Goal: Find specific page/section: Find specific page/section

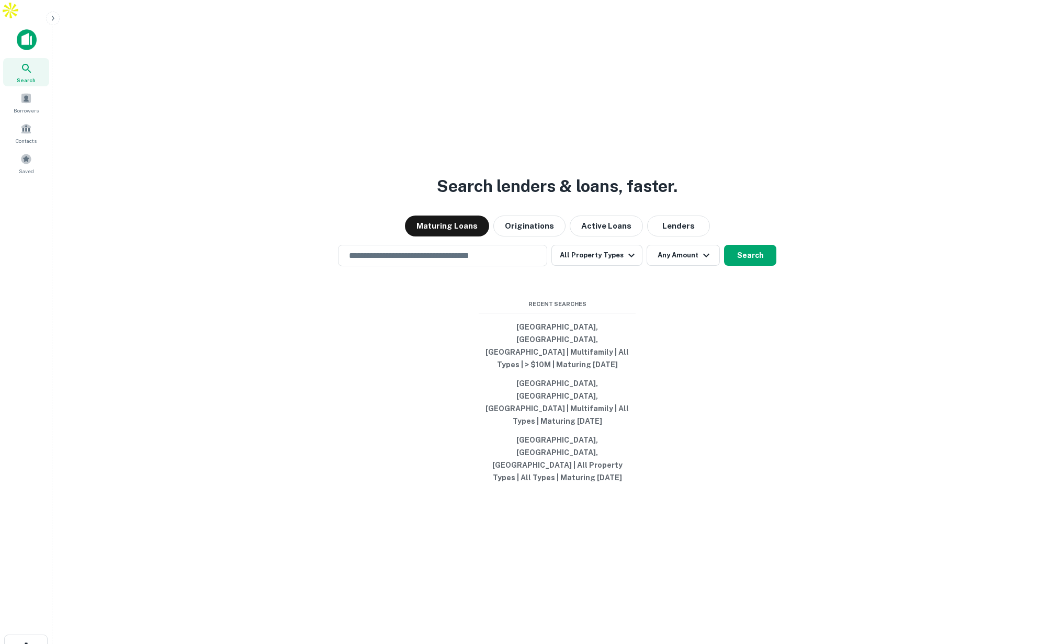
click at [57, 19] on icon "button" at bounding box center [53, 18] width 8 height 8
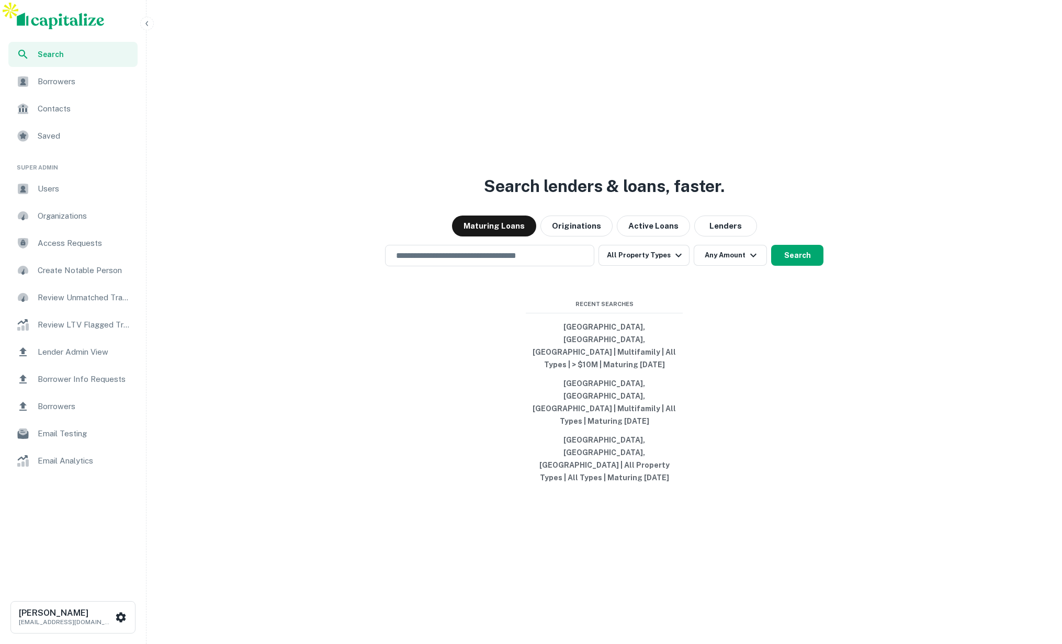
click at [92, 352] on span "Lender Admin View" at bounding box center [85, 352] width 94 height 13
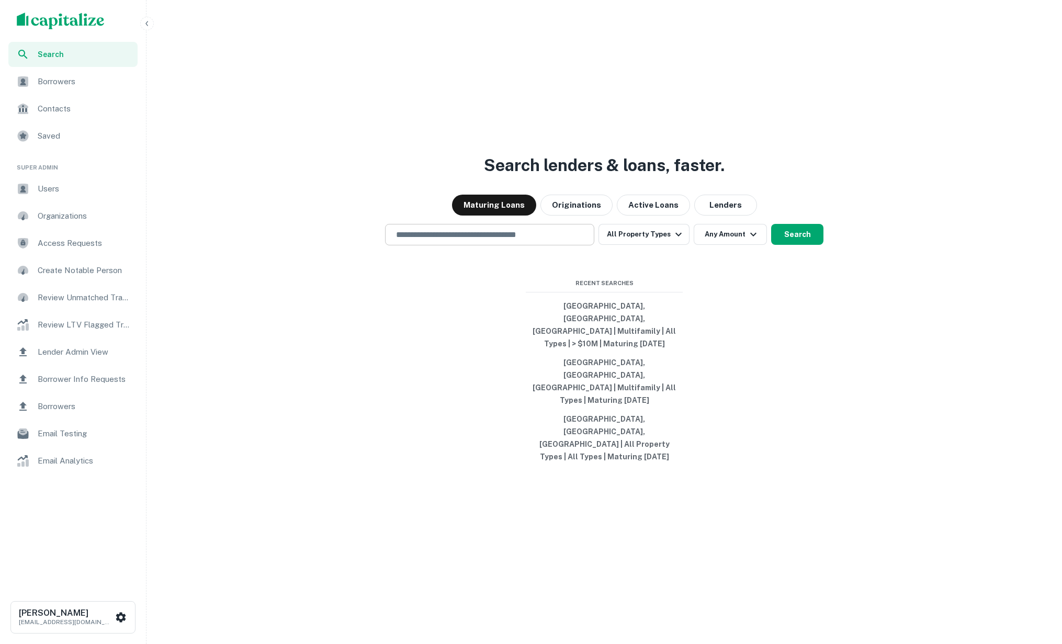
click at [480, 241] on input "text" at bounding box center [490, 235] width 200 height 12
type input "*"
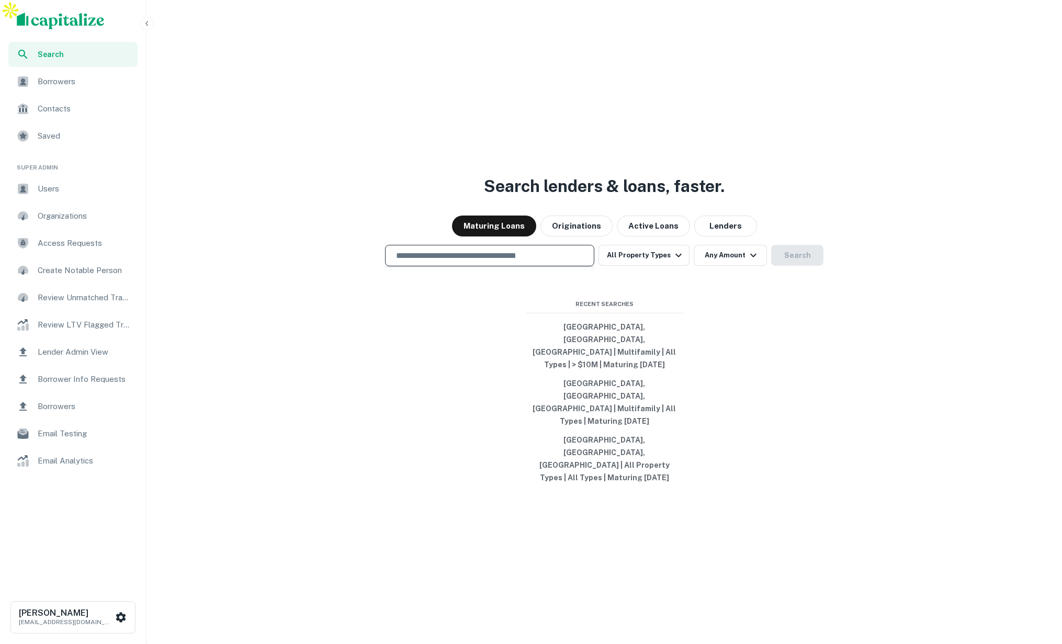
type input "*"
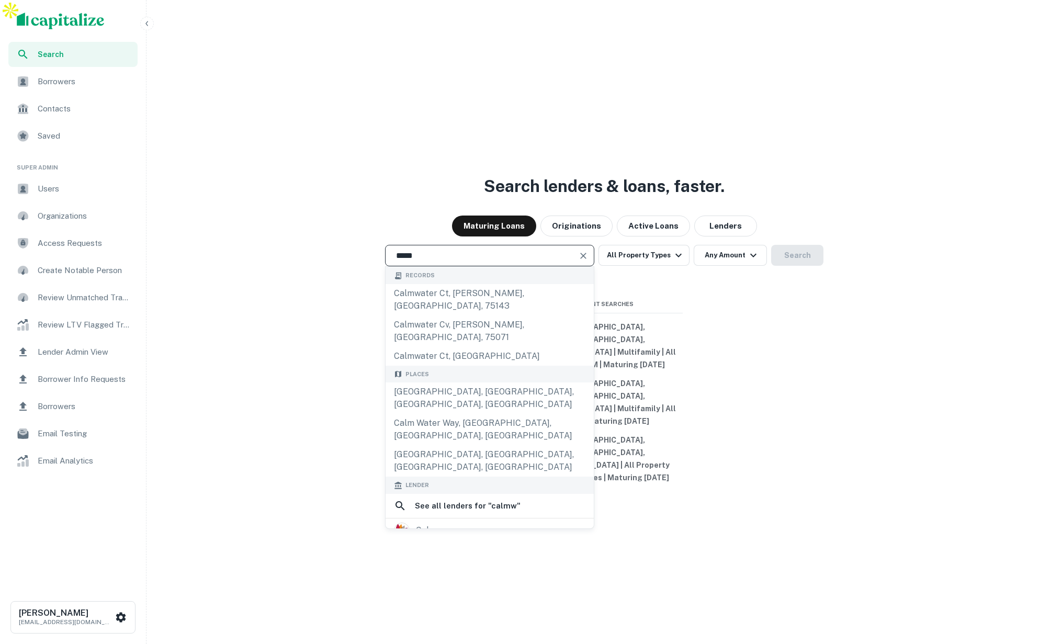
scroll to position [86, 0]
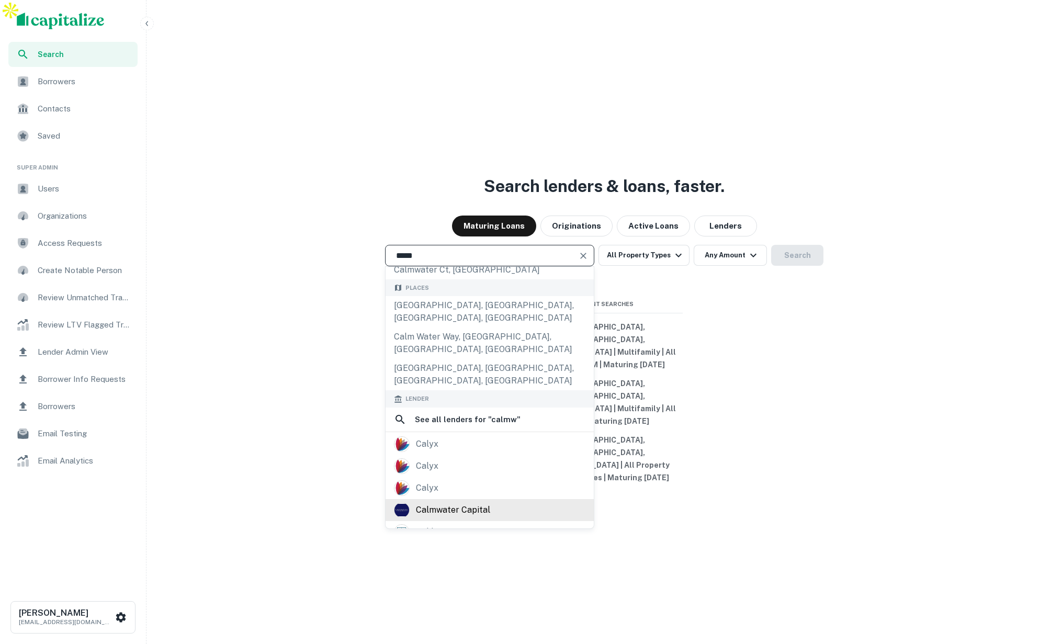
type input "*****"
click at [492, 502] on div "calmwater capital" at bounding box center [490, 510] width 192 height 16
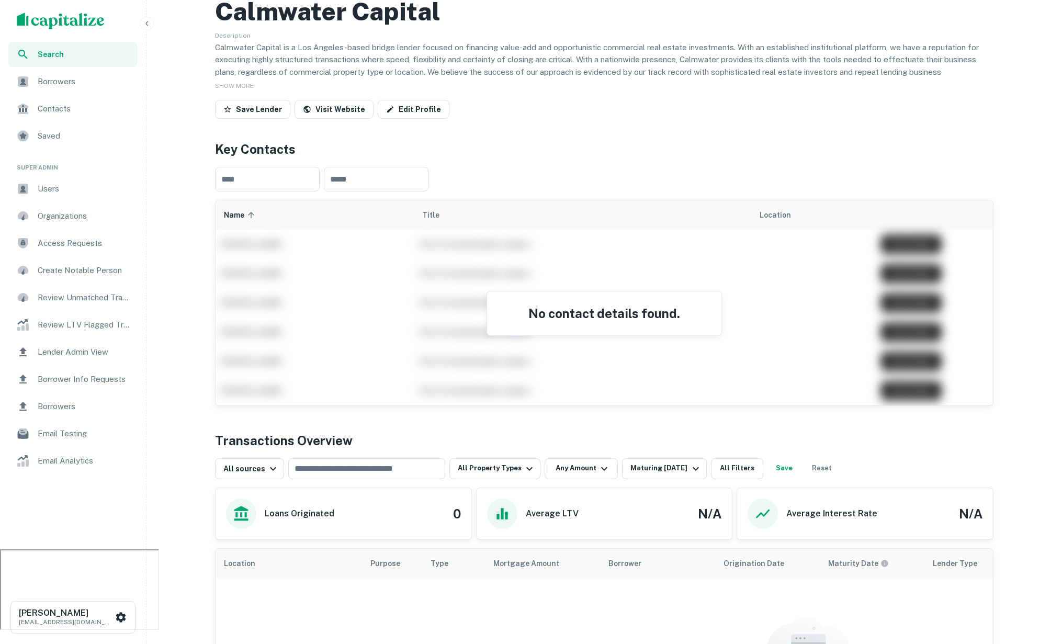
scroll to position [118, 0]
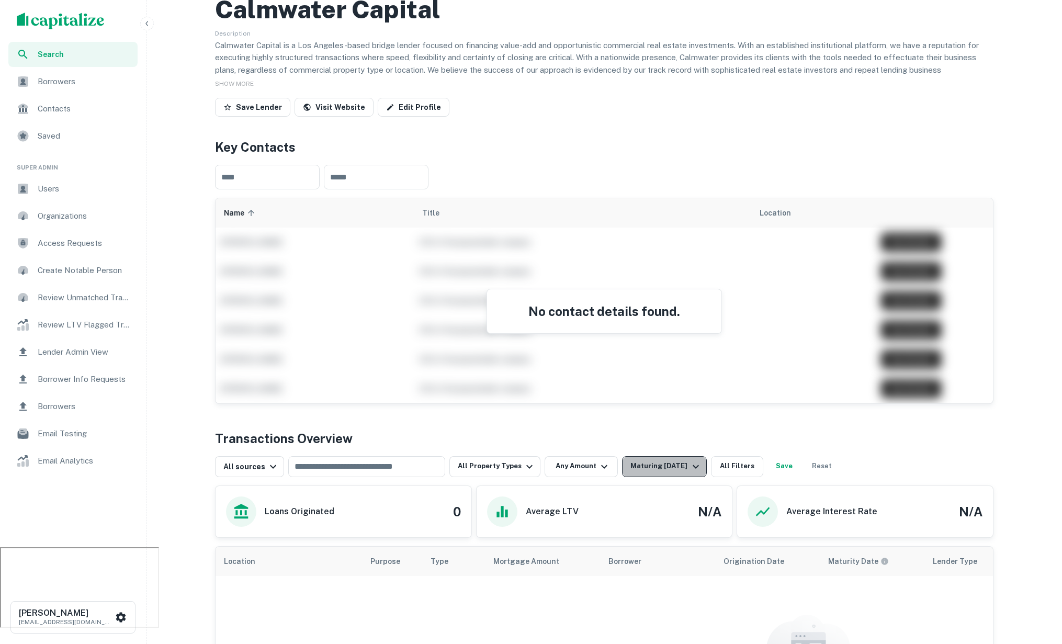
click at [677, 461] on div "Maturing In 1 Year" at bounding box center [666, 467] width 71 height 13
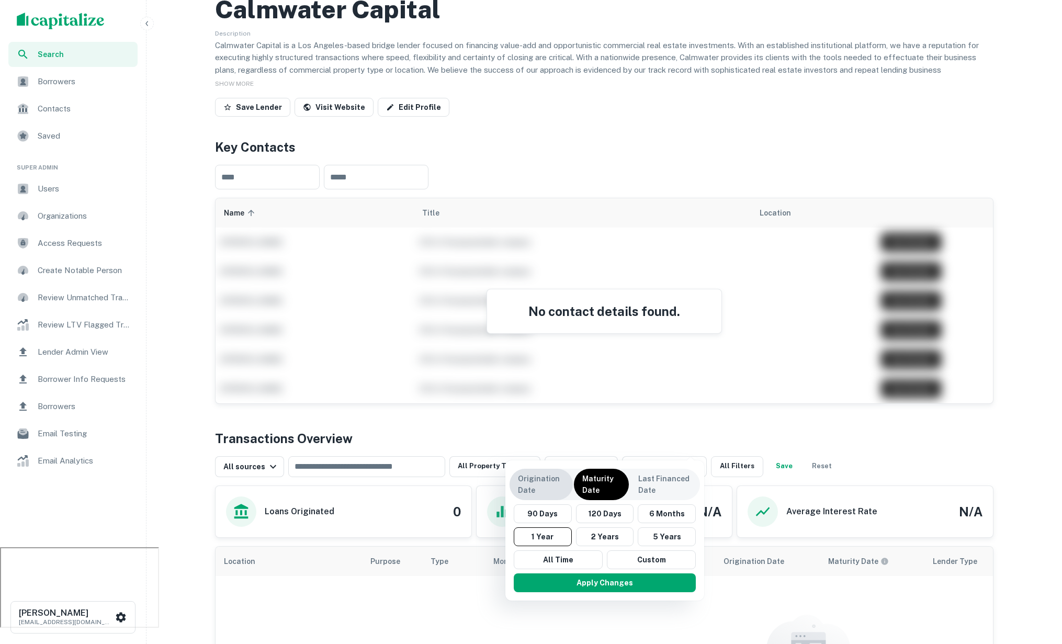
click at [525, 482] on p "Origination Date" at bounding box center [541, 484] width 47 height 23
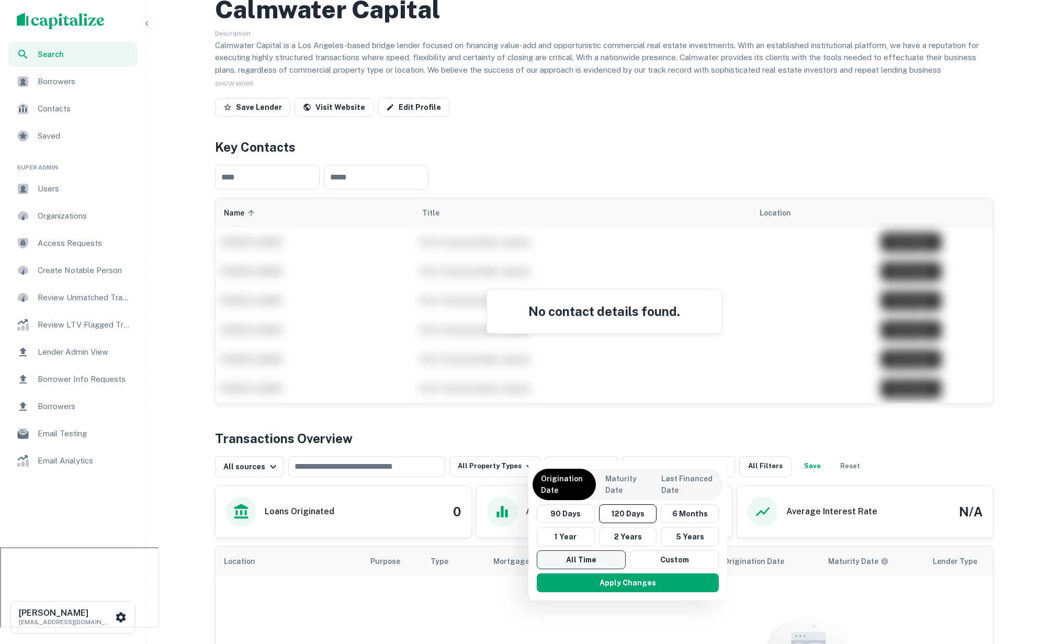
click at [571, 560] on button "All Time" at bounding box center [581, 560] width 89 height 19
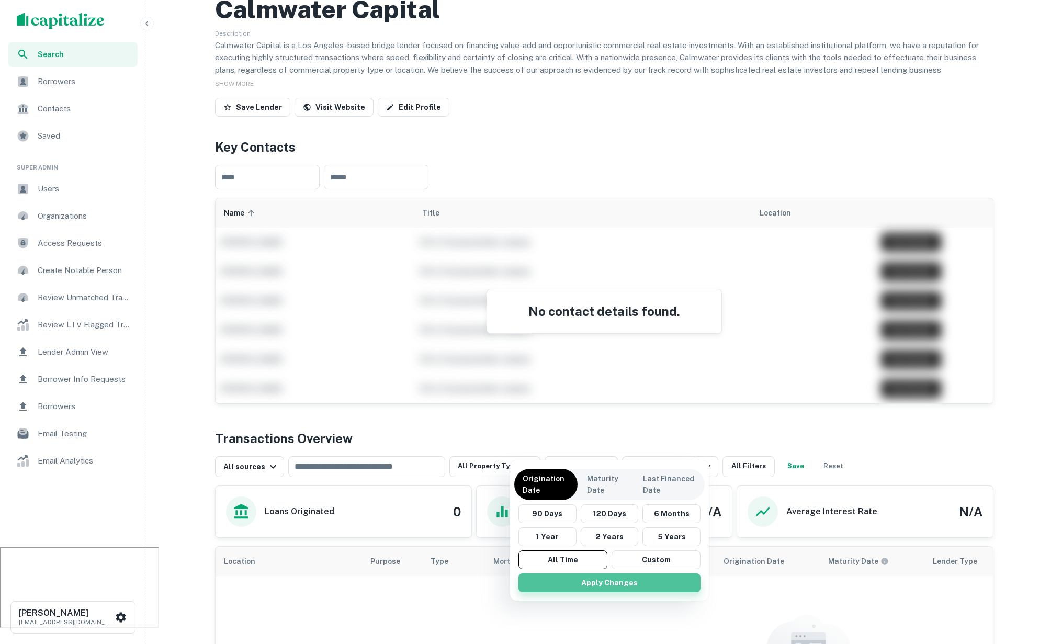
click at [620, 583] on button "Apply Changes" at bounding box center [610, 583] width 182 height 19
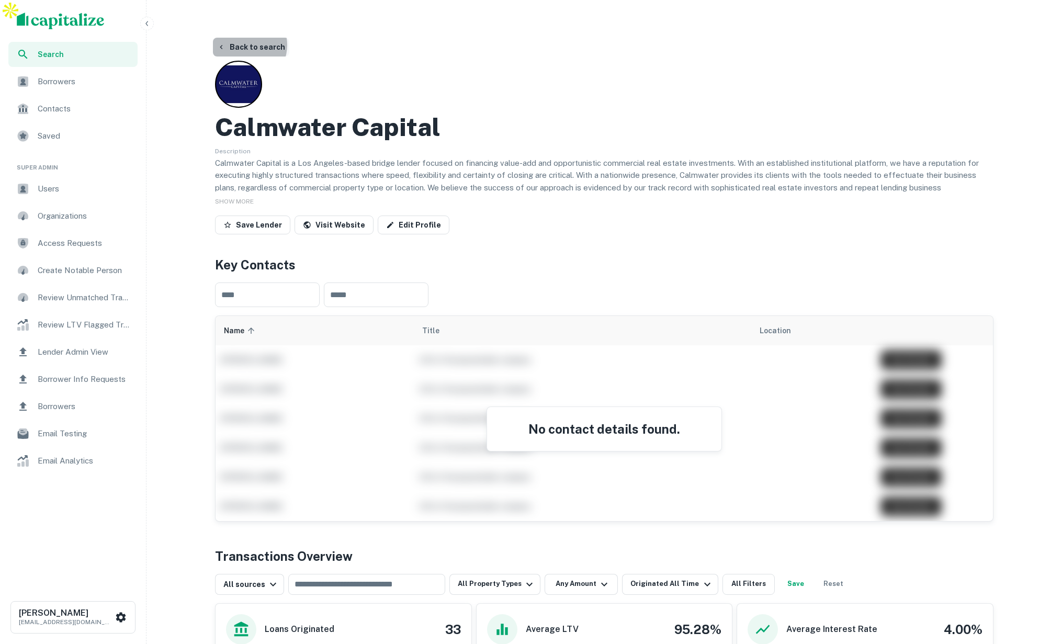
click at [243, 38] on button "Back to search" at bounding box center [251, 47] width 76 height 19
click at [258, 38] on button "Back to search" at bounding box center [251, 47] width 76 height 19
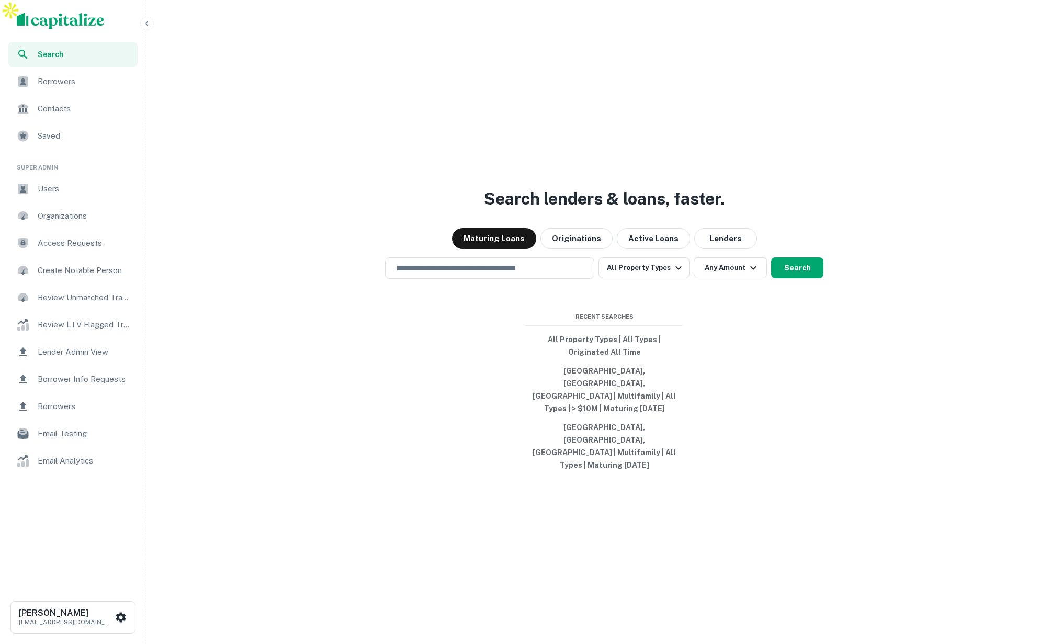
click at [79, 356] on span "Lender Admin View" at bounding box center [85, 352] width 94 height 13
